Goal: Task Accomplishment & Management: Complete application form

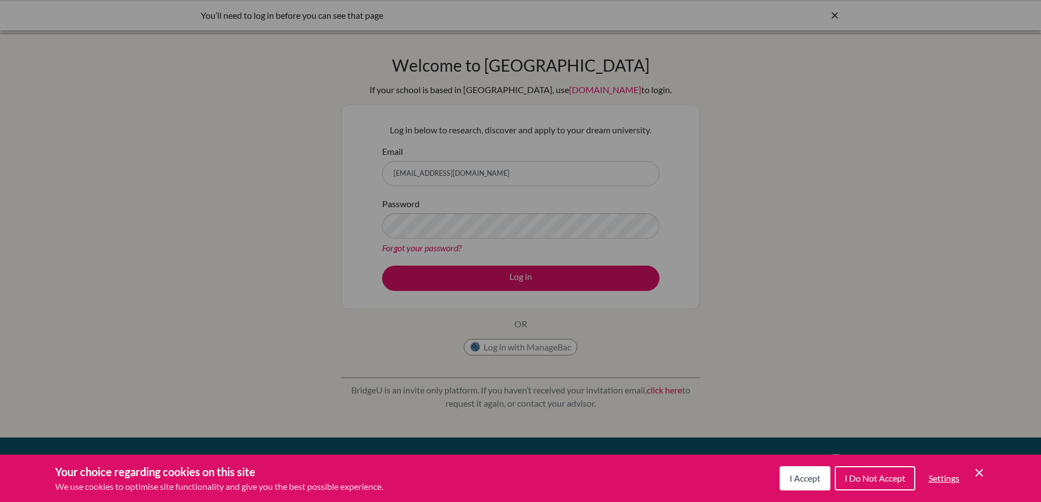
click at [977, 469] on icon "Cookie Control Close Icon" at bounding box center [979, 473] width 13 height 13
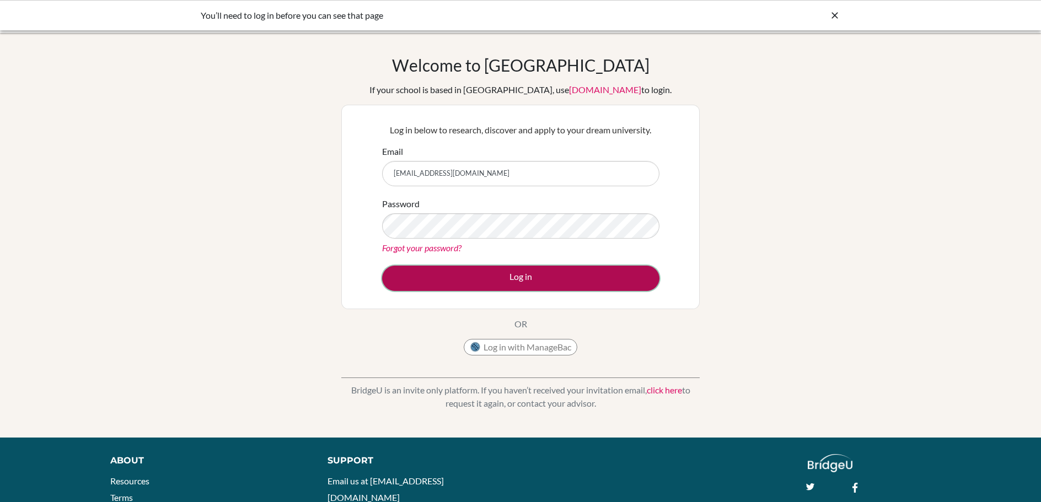
click at [475, 281] on button "Log in" at bounding box center [520, 278] width 277 height 25
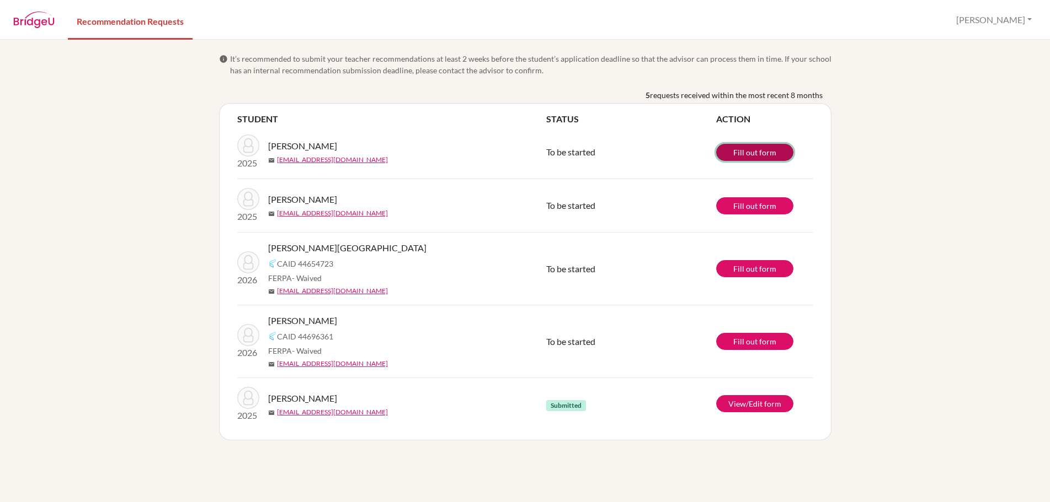
click at [768, 151] on link "Fill out form" at bounding box center [754, 152] width 77 height 17
click at [735, 148] on link "Fill out form" at bounding box center [754, 152] width 77 height 17
click at [247, 149] on img at bounding box center [248, 146] width 22 height 22
click at [242, 207] on img at bounding box center [248, 199] width 22 height 22
click at [763, 340] on link "Fill out form" at bounding box center [754, 341] width 77 height 17
